Goal: Task Accomplishment & Management: Complete application form

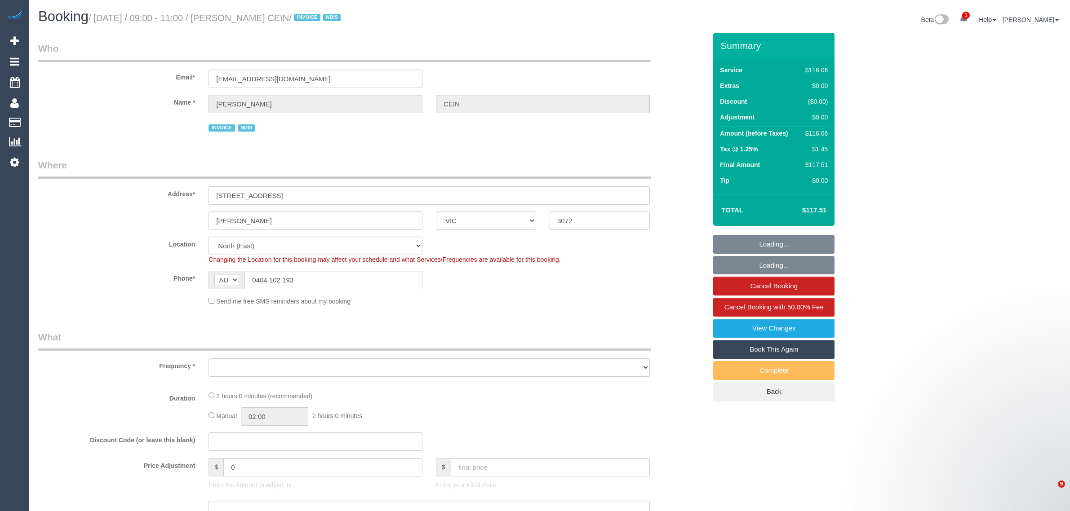
select select "VIC"
select select "object:754"
select select "number:27"
select select "number:14"
select select "number:19"
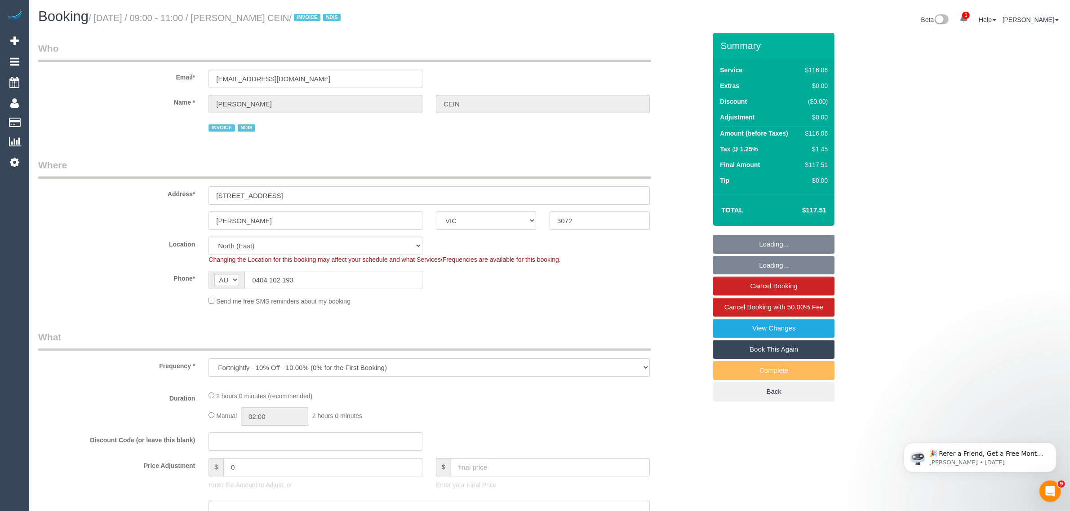
select select "number:36"
select select "number:34"
select select "number:11"
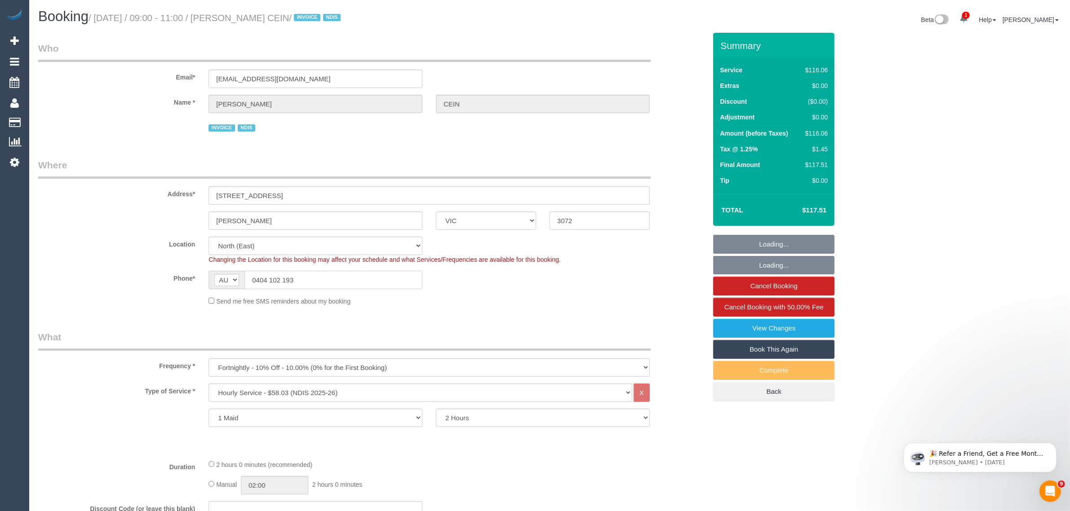
click at [312, 286] on input "0404 102 193" at bounding box center [333, 280] width 178 height 18
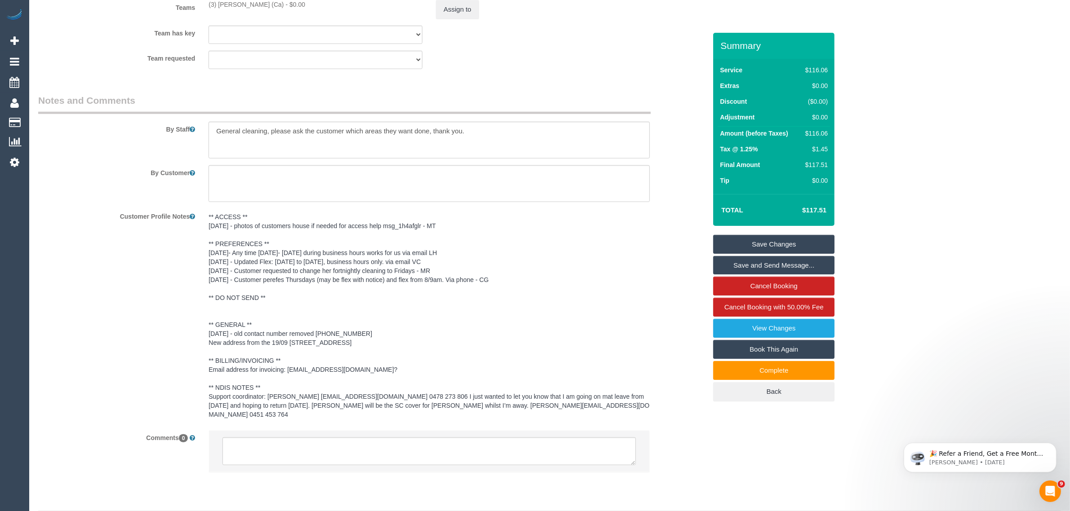
scroll to position [1168, 0]
